Goal: Task Accomplishment & Management: Use online tool/utility

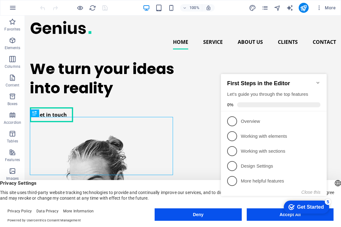
click at [134, 7] on div "100% More" at bounding box center [189, 8] width 300 height 10
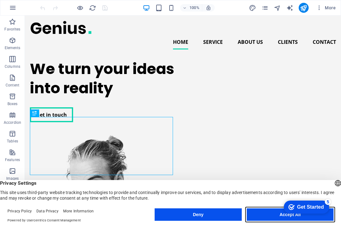
click at [262, 215] on button "Accept All" at bounding box center [290, 215] width 87 height 12
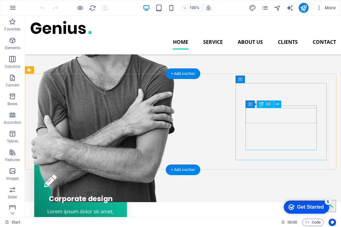
scroll to position [62, 0]
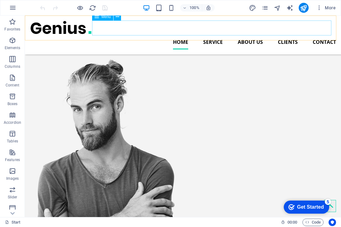
click at [320, 35] on nav "Home Service About us Clients Contact" at bounding box center [183, 42] width 306 height 15
select select
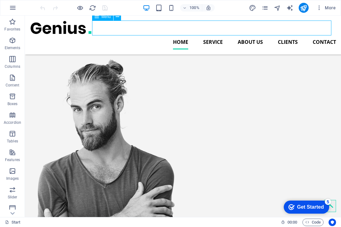
select select
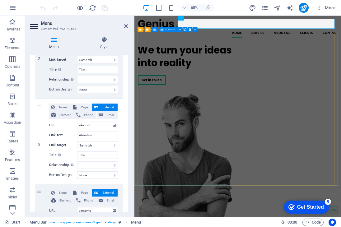
scroll to position [187, 0]
click at [223, 128] on div "We turn your ideas into reality Get in touch" at bounding box center [212, 90] width 147 height 73
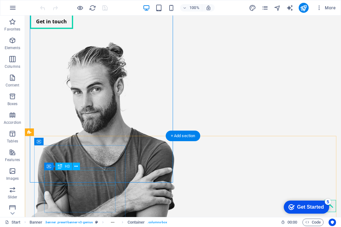
scroll to position [156, 0]
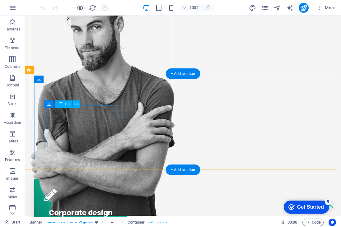
click at [96, 204] on div "Corporate design" at bounding box center [80, 211] width 73 height 15
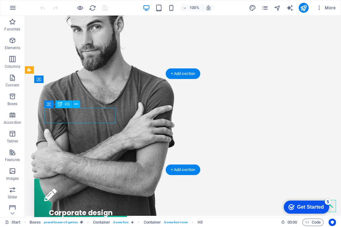
click at [96, 204] on div "Corporate design" at bounding box center [80, 211] width 73 height 15
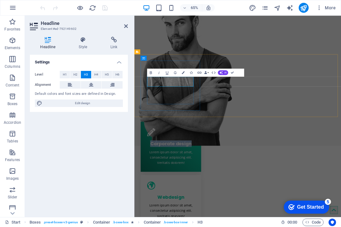
click at [215, 208] on span "Corporate design" at bounding box center [191, 213] width 64 height 10
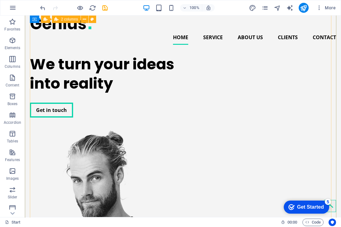
scroll to position [0, 0]
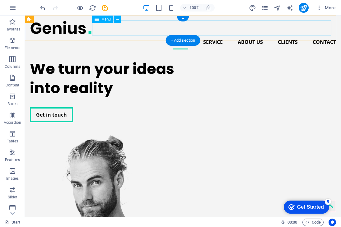
click at [321, 35] on nav "Home Service About us Clients Contact" at bounding box center [183, 42] width 306 height 15
select select
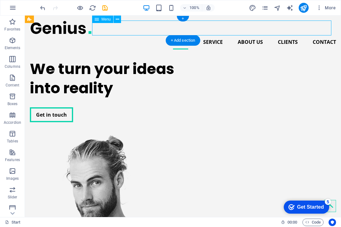
select select
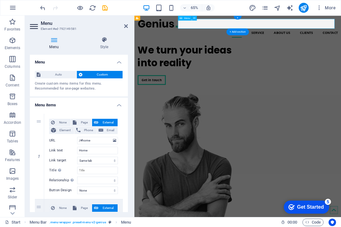
click at [429, 35] on nav "Home Service About us Clients Contact" at bounding box center [293, 42] width 308 height 15
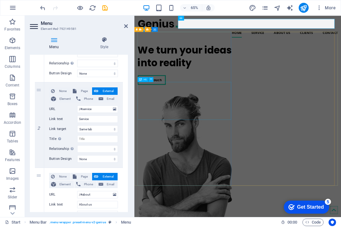
scroll to position [156, 0]
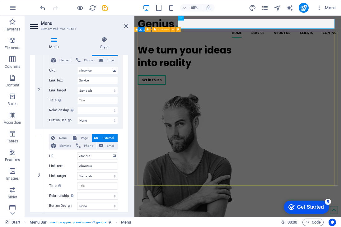
click at [297, 144] on div "We turn your ideas into reality Get in touch" at bounding box center [293, 213] width 308 height 318
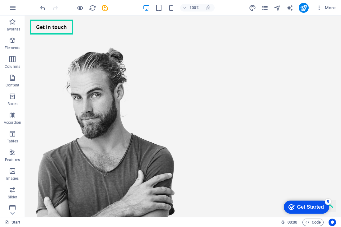
scroll to position [55, 0]
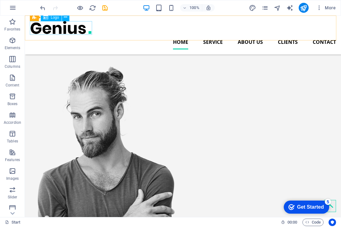
click at [73, 33] on div at bounding box center [183, 28] width 306 height 14
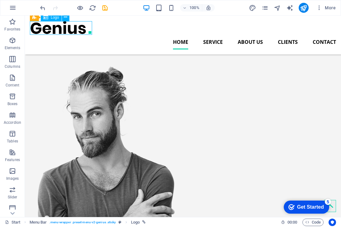
click at [73, 33] on div at bounding box center [183, 28] width 306 height 14
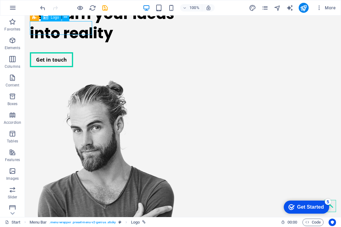
select select "px"
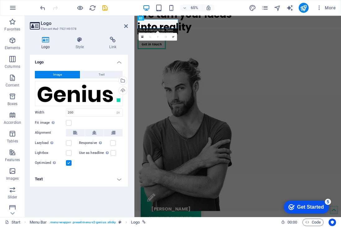
scroll to position [0, 0]
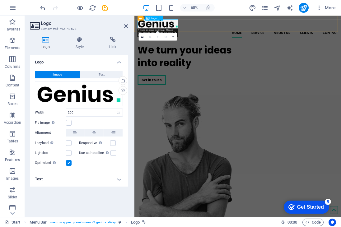
click at [169, 31] on div at bounding box center [293, 28] width 308 height 14
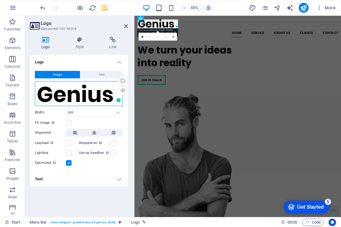
click at [93, 90] on div "Drag files here, click to choose files or select files from Files or our free s…" at bounding box center [79, 93] width 88 height 25
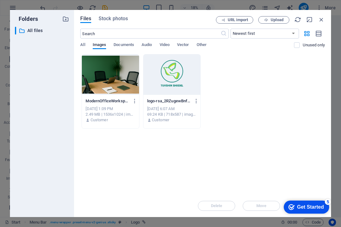
click at [168, 75] on div at bounding box center [172, 74] width 57 height 40
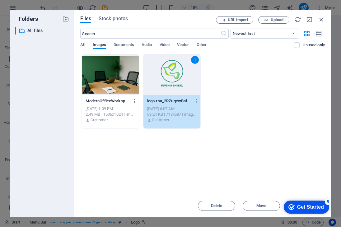
click at [307, 205] on div "Get Started" at bounding box center [310, 208] width 27 height 6
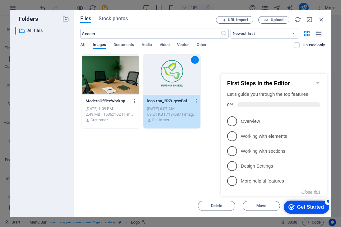
click div "checkmark Get Started 5 First Steps in the Editor Let's guide you through the t…"
drag, startPoint x: 321, startPoint y: 18, endPoint x: 286, endPoint y: 3, distance: 38.4
click at [321, 18] on icon "button" at bounding box center [321, 19] width 7 height 7
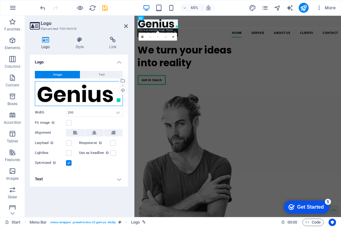
click at [77, 99] on div "Drag files here, click to choose files or select files from Files or our free s…" at bounding box center [79, 93] width 88 height 25
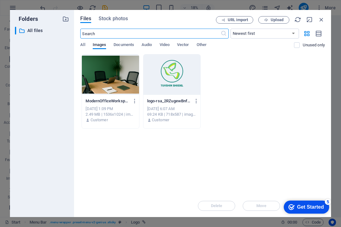
click at [178, 68] on div at bounding box center [172, 74] width 57 height 40
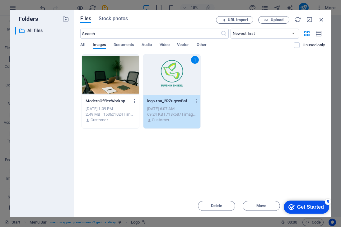
click at [178, 68] on div "1" at bounding box center [172, 74] width 57 height 40
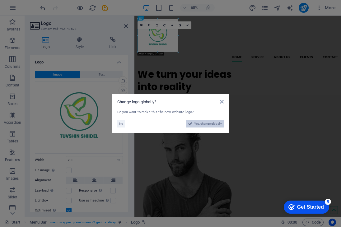
click at [213, 124] on span "Yes, change globally" at bounding box center [208, 123] width 28 height 7
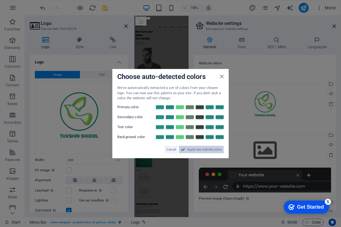
click at [193, 149] on span "Apply new website colors" at bounding box center [204, 149] width 35 height 7
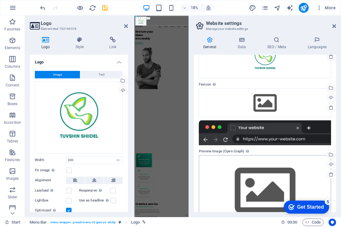
scroll to position [67, 0]
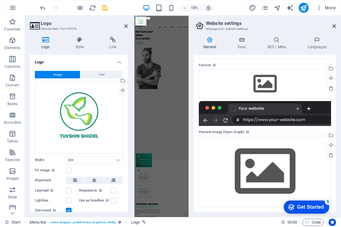
click at [305, 205] on div "Get Started" at bounding box center [310, 208] width 27 height 6
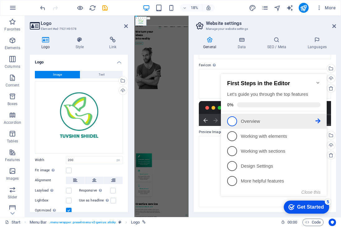
click at [267, 123] on p "Overview - incomplete" at bounding box center [278, 121] width 75 height 7
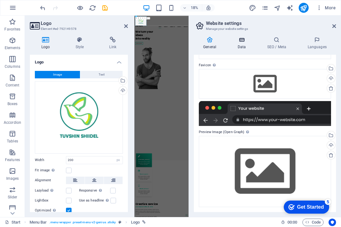
scroll to position [0, 0]
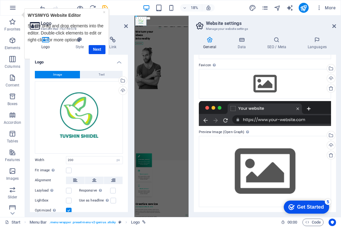
click at [301, 207] on div "Get Started" at bounding box center [310, 208] width 27 height 6
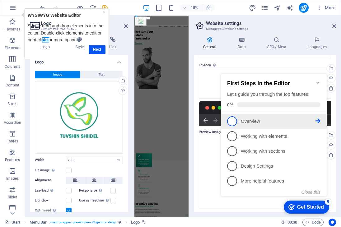
click at [237, 122] on span "1" at bounding box center [232, 121] width 10 height 10
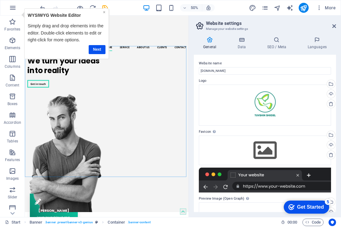
click at [104, 13] on link "×" at bounding box center [104, 11] width 2 height 5
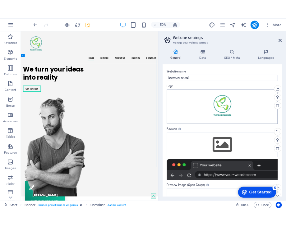
scroll to position [31, 0]
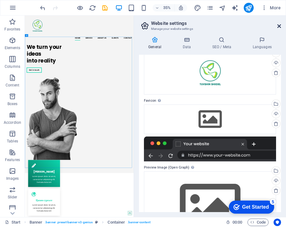
click at [279, 24] on icon at bounding box center [280, 26] width 4 height 5
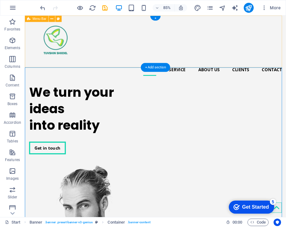
click at [129, 37] on div "Home Service About us Clients Contact" at bounding box center [179, 54] width 308 height 76
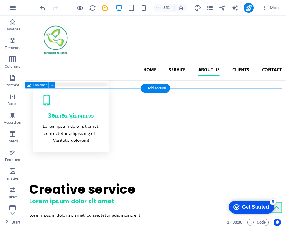
scroll to position [405, 0]
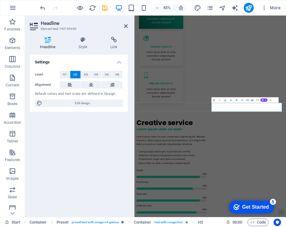
scroll to position [415, 0]
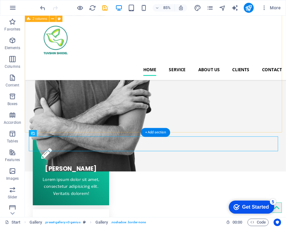
scroll to position [207, 0]
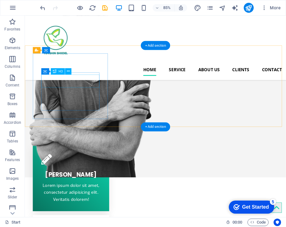
click at [92, 194] on div "[PERSON_NAME]" at bounding box center [79, 201] width 70 height 15
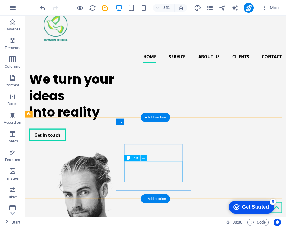
scroll to position [0, 0]
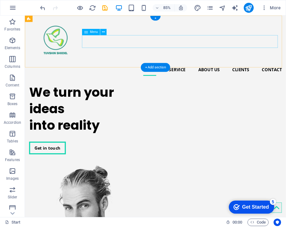
click at [164, 72] on nav "Home Service About us Clients Contact" at bounding box center [179, 79] width 298 height 15
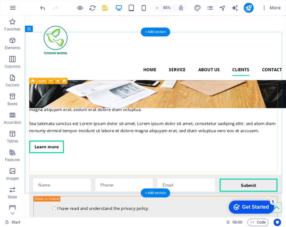
scroll to position [1113, 0]
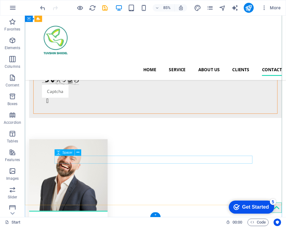
scroll to position [1300, 0]
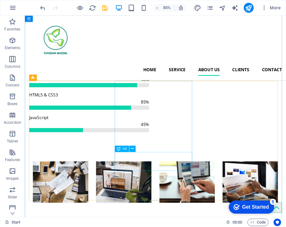
scroll to position [708, 0]
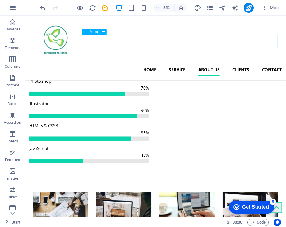
click at [243, 72] on nav "Home Service About us Clients Contact" at bounding box center [179, 79] width 298 height 15
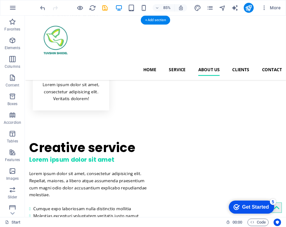
scroll to position [459, 0]
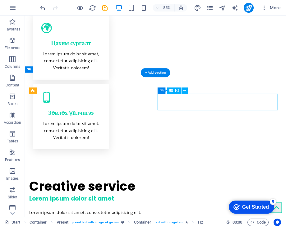
scroll to position [461, 0]
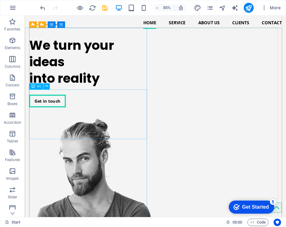
scroll to position [0, 0]
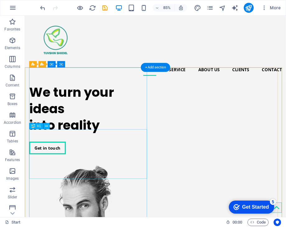
click at [109, 155] on div "We turn your ideas into reality" at bounding box center [100, 126] width 141 height 58
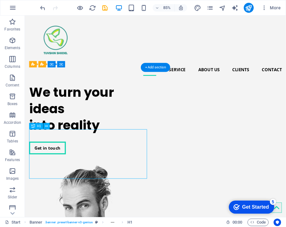
click at [109, 155] on div "We turn your ideas into reality" at bounding box center [100, 126] width 141 height 58
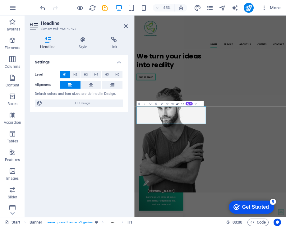
click at [113, 130] on div "Settings Level H1 H2 H3 H4 H5 H6 Alignment Default colors and font sizes are de…" at bounding box center [79, 134] width 98 height 158
click at [278, 146] on div "We turn your ideas into reality Get in touch" at bounding box center [217, 128] width 156 height 73
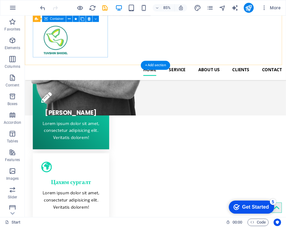
scroll to position [187, 0]
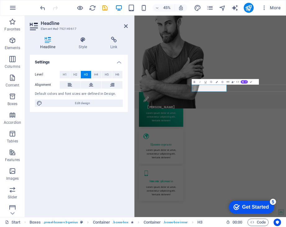
drag, startPoint x: 111, startPoint y: 131, endPoint x: 14, endPoint y: 236, distance: 142.8
click at [111, 131] on div "Settings Level H1 H2 H3 H4 H5 H6 Alignment Default colors and font sizes are de…" at bounding box center [79, 134] width 98 height 158
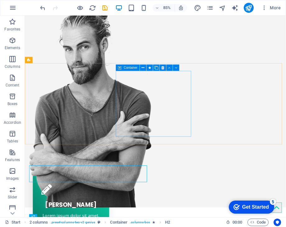
click at [131, 68] on span "Container" at bounding box center [131, 67] width 14 height 3
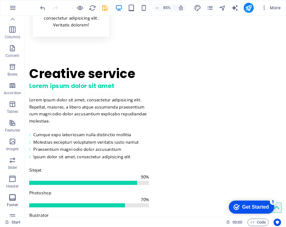
scroll to position [0, 0]
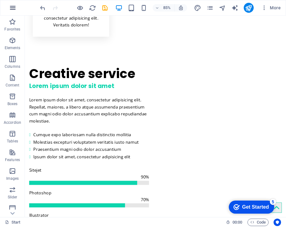
click at [15, 9] on icon "button" at bounding box center [12, 7] width 7 height 7
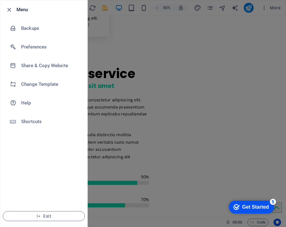
click at [226, 54] on div at bounding box center [143, 113] width 286 height 227
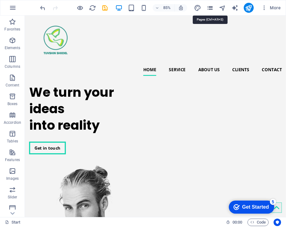
click at [212, 7] on icon "pages" at bounding box center [210, 7] width 7 height 7
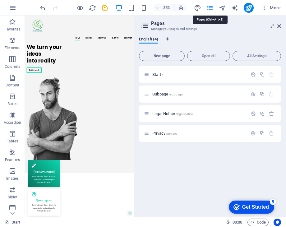
click at [212, 7] on icon "pages" at bounding box center [210, 7] width 7 height 7
drag, startPoint x: 280, startPoint y: 26, endPoint x: 274, endPoint y: 8, distance: 19.6
click at [280, 26] on icon at bounding box center [280, 26] width 4 height 5
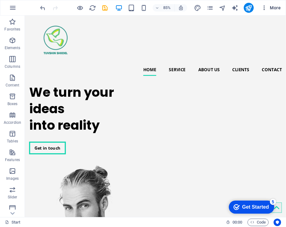
click at [274, 8] on span "More" at bounding box center [272, 8] width 20 height 6
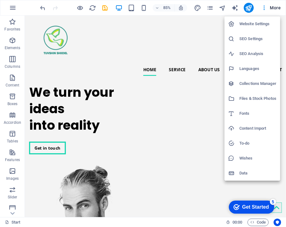
click at [14, 10] on div at bounding box center [143, 113] width 286 height 227
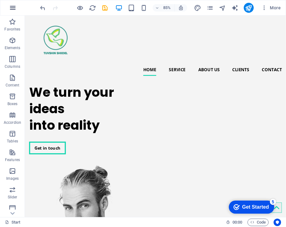
click at [15, 9] on icon "button" at bounding box center [12, 7] width 7 height 7
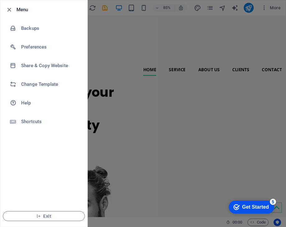
click at [145, 61] on div at bounding box center [143, 113] width 286 height 227
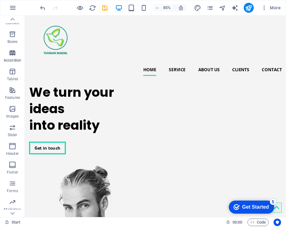
scroll to position [78, 0]
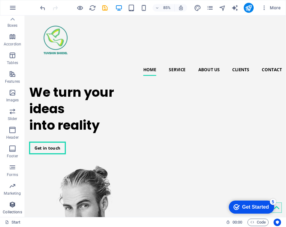
click at [14, 206] on icon "button" at bounding box center [12, 204] width 7 height 7
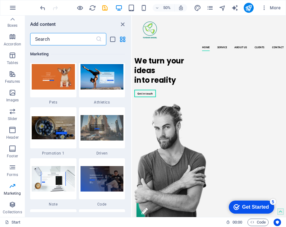
scroll to position [5219, 0]
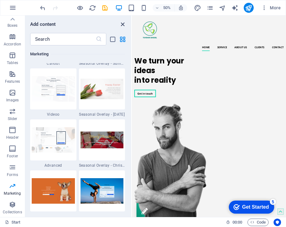
drag, startPoint x: 123, startPoint y: 26, endPoint x: 192, endPoint y: 24, distance: 68.9
click at [123, 26] on icon "close panel" at bounding box center [122, 24] width 7 height 7
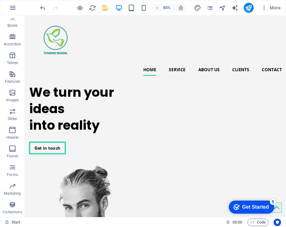
drag, startPoint x: 192, startPoint y: 4, endPoint x: 64, endPoint y: 11, distance: 128.4
click at [64, 11] on div at bounding box center [67, 7] width 7 height 7
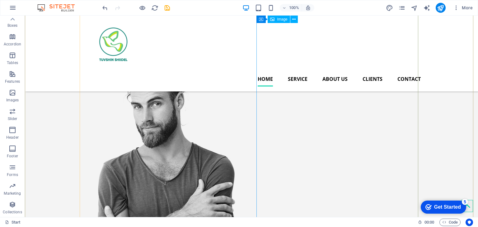
scroll to position [0, 0]
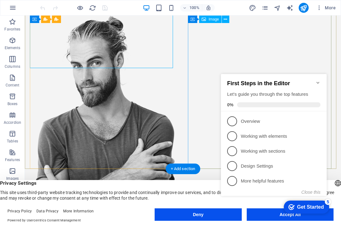
scroll to position [156, 0]
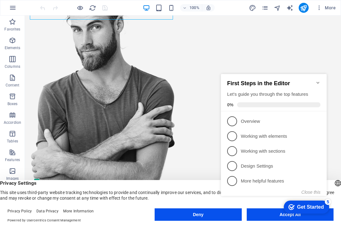
click at [286, 81] on icon "Minimize checklist" at bounding box center [318, 82] width 5 height 5
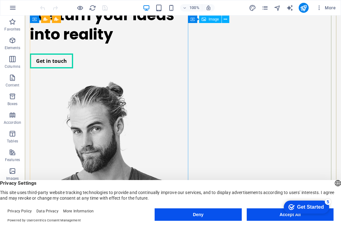
scroll to position [62, 0]
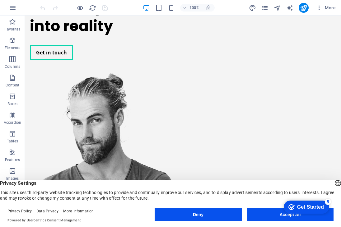
drag, startPoint x: 264, startPoint y: 213, endPoint x: 240, endPoint y: 188, distance: 34.1
click at [264, 213] on button "Accept All" at bounding box center [290, 215] width 87 height 12
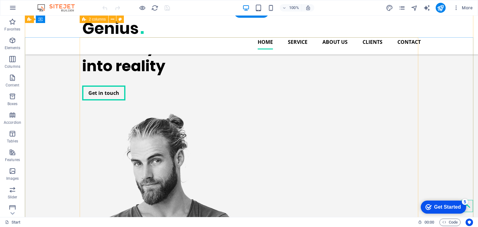
scroll to position [0, 0]
